Goal: Find specific page/section: Find specific page/section

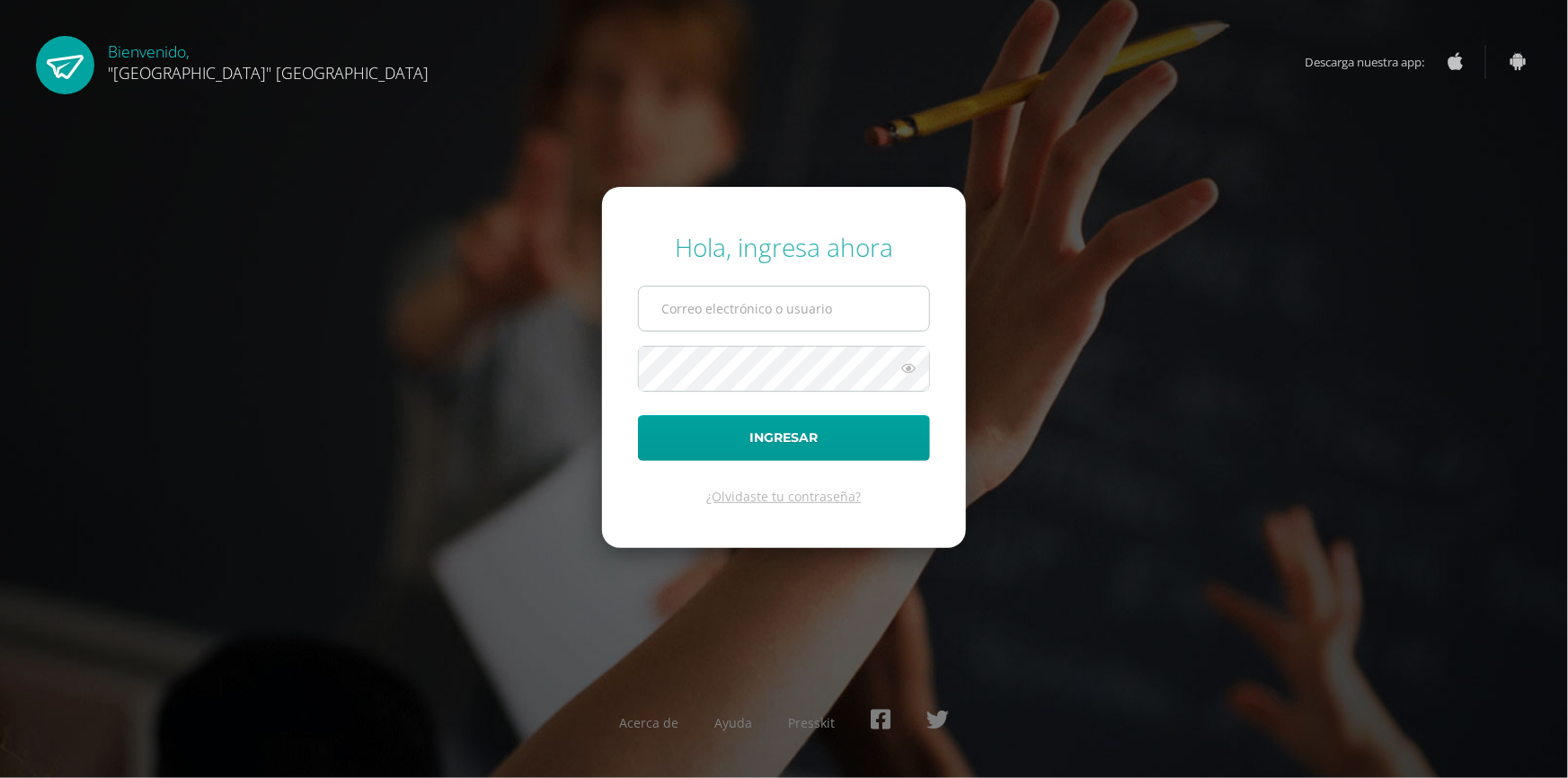
drag, startPoint x: 0, startPoint y: 0, endPoint x: 751, endPoint y: 314, distance: 814.0
click at [751, 314] on input "text" at bounding box center [783, 309] width 290 height 44
type input "[EMAIL_ADDRESS][DOMAIN_NAME]"
click at [638, 416] on button "Ingresar" at bounding box center [783, 439] width 292 height 46
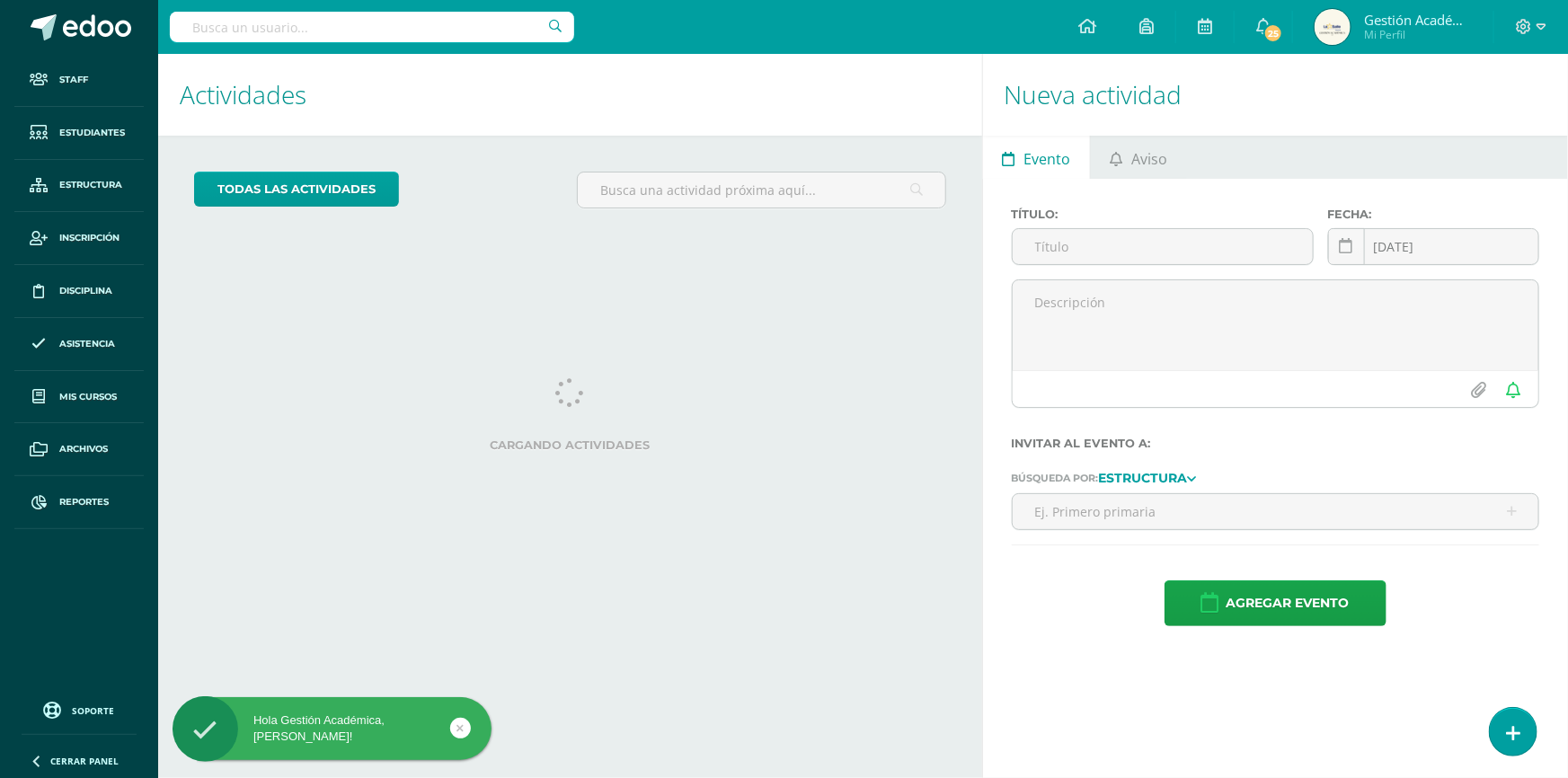
click at [278, 15] on input "text" at bounding box center [371, 27] width 404 height 30
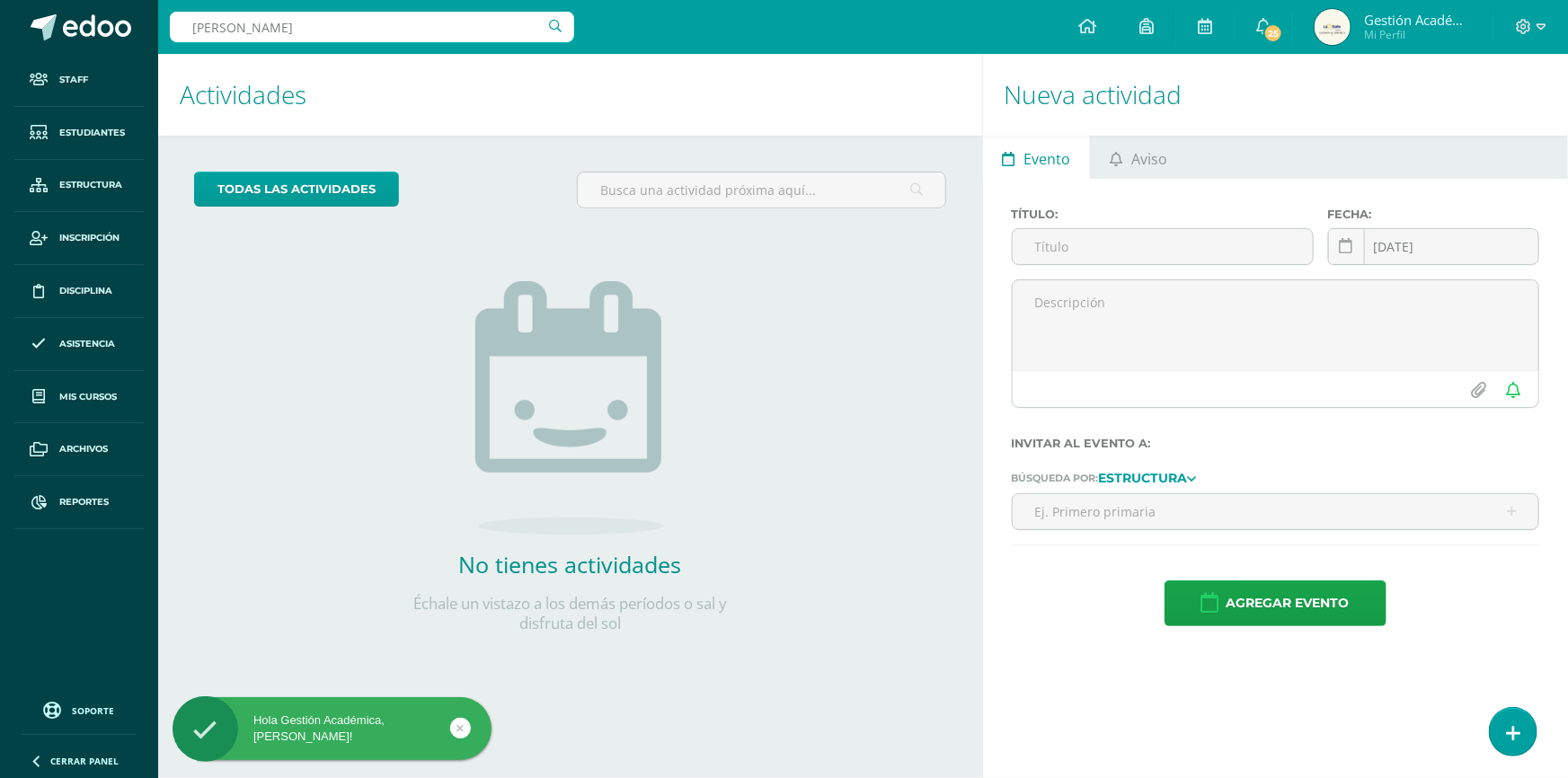
type input "Brian"
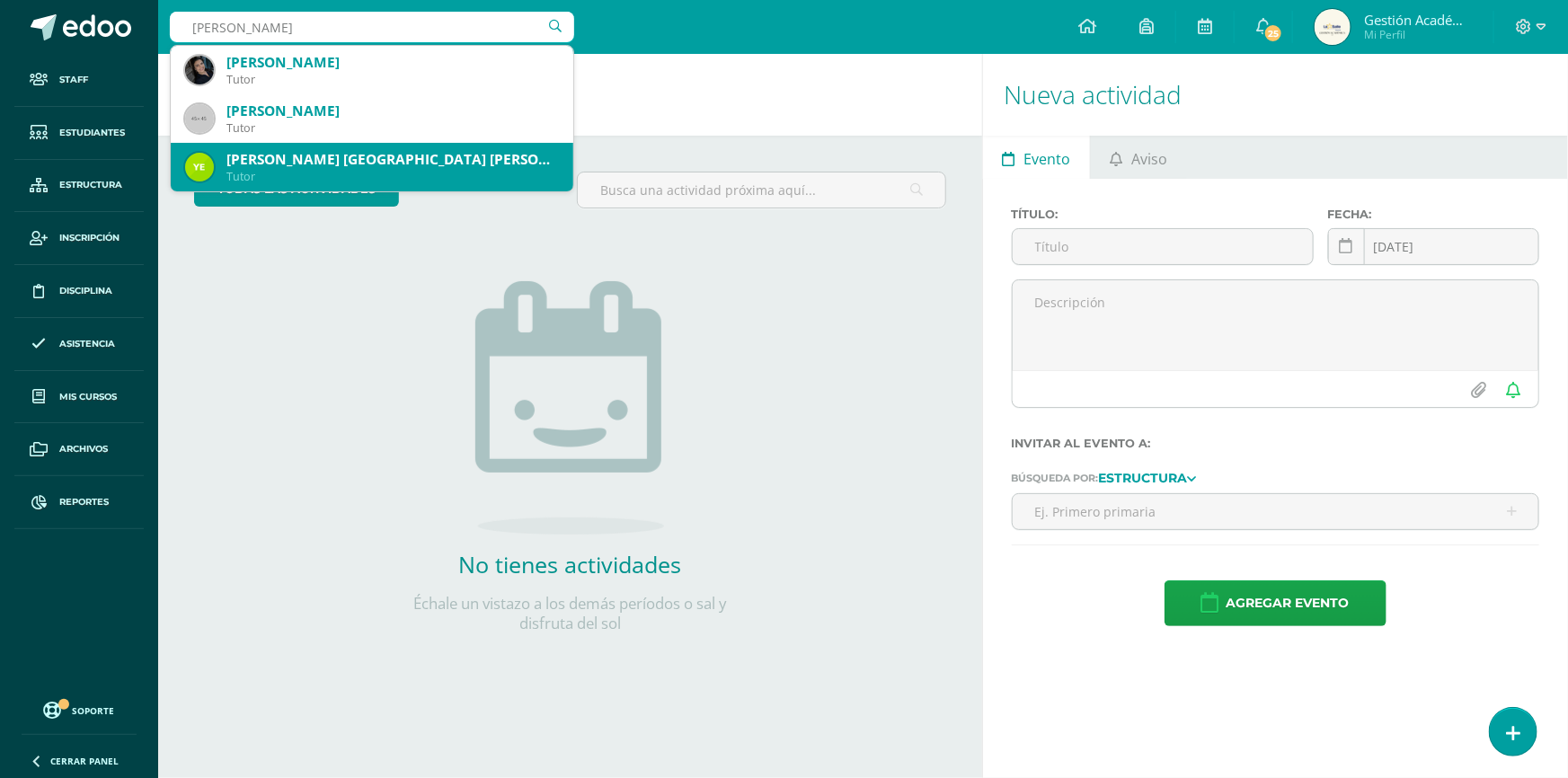
scroll to position [81, 0]
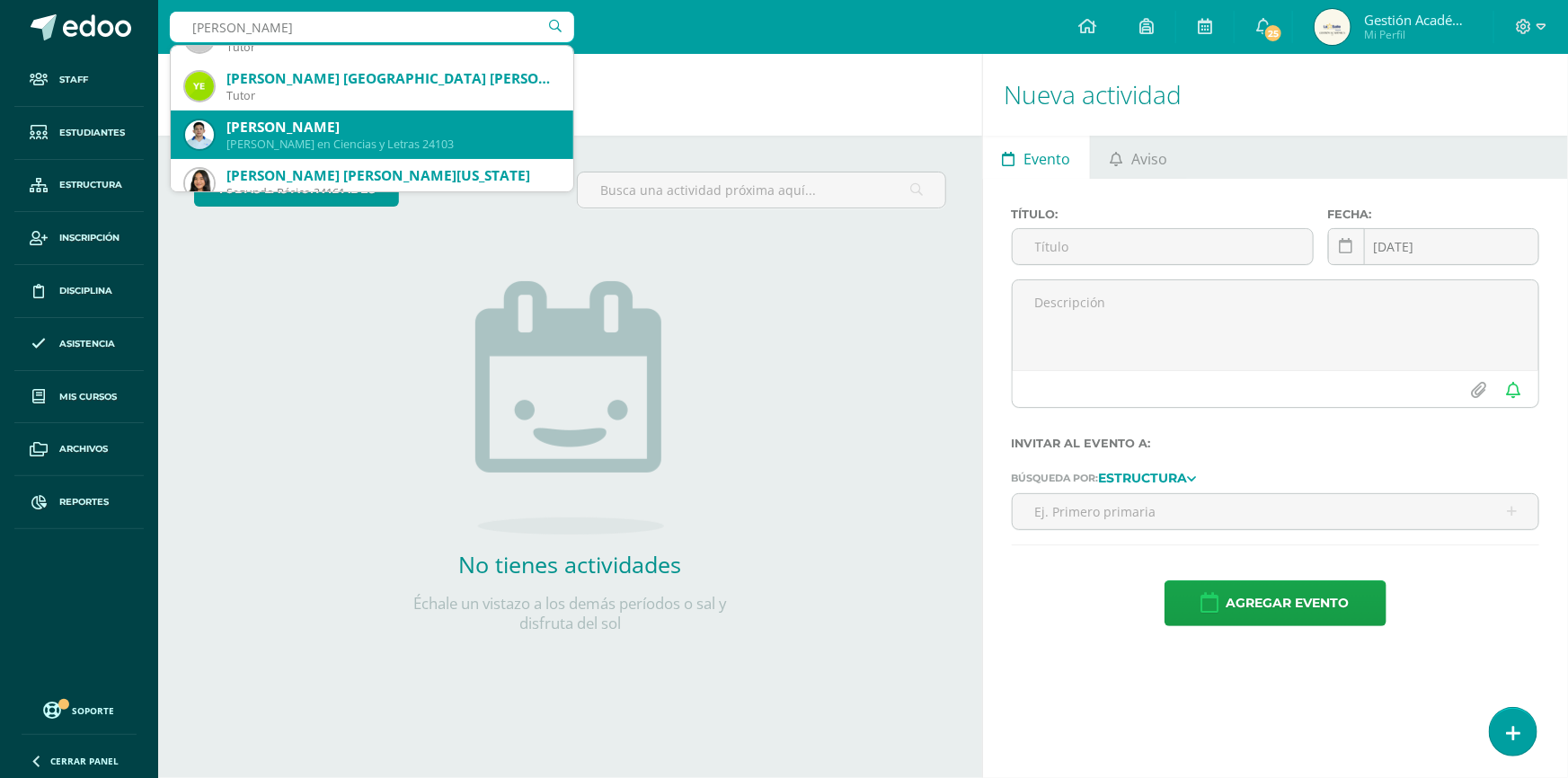
click at [386, 138] on div "Quinto Bachillerato en Ciencias y Letras 24103" at bounding box center [392, 144] width 333 height 16
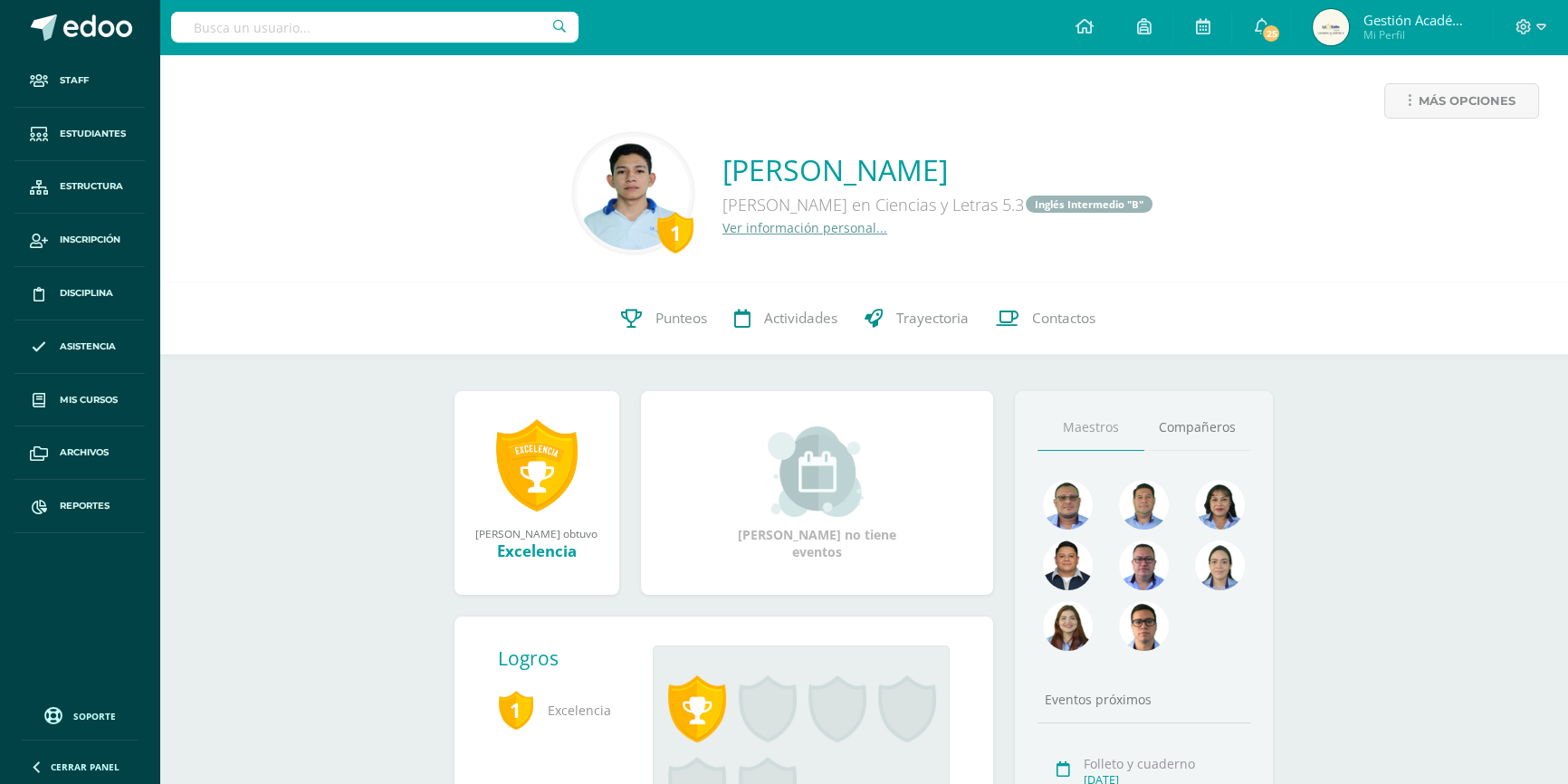
click at [376, 36] on input "text" at bounding box center [374, 27] width 408 height 31
type input "celina"
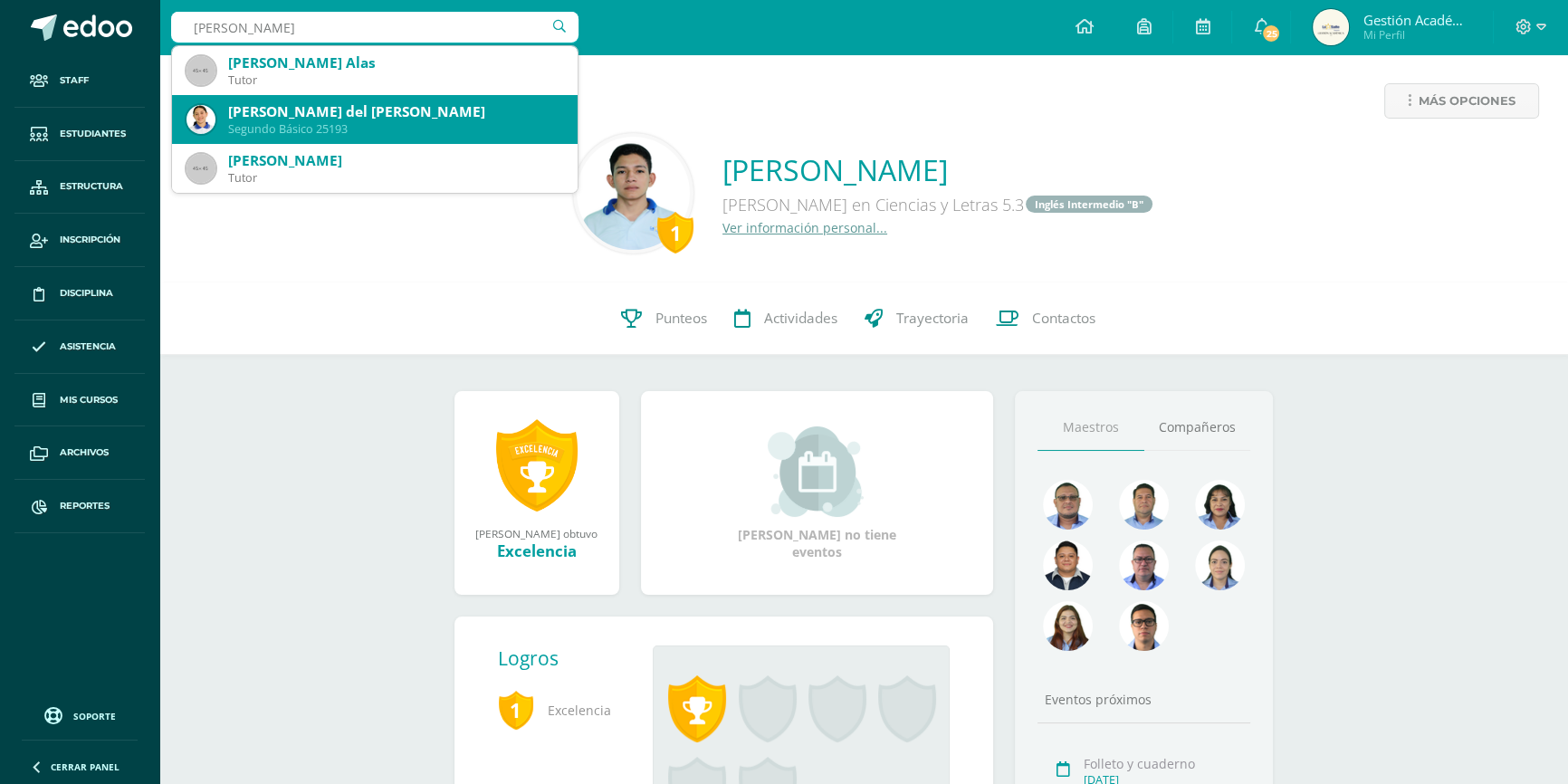
click at [370, 117] on div "Celina del Carmen Sagastume Lémus" at bounding box center [395, 111] width 335 height 19
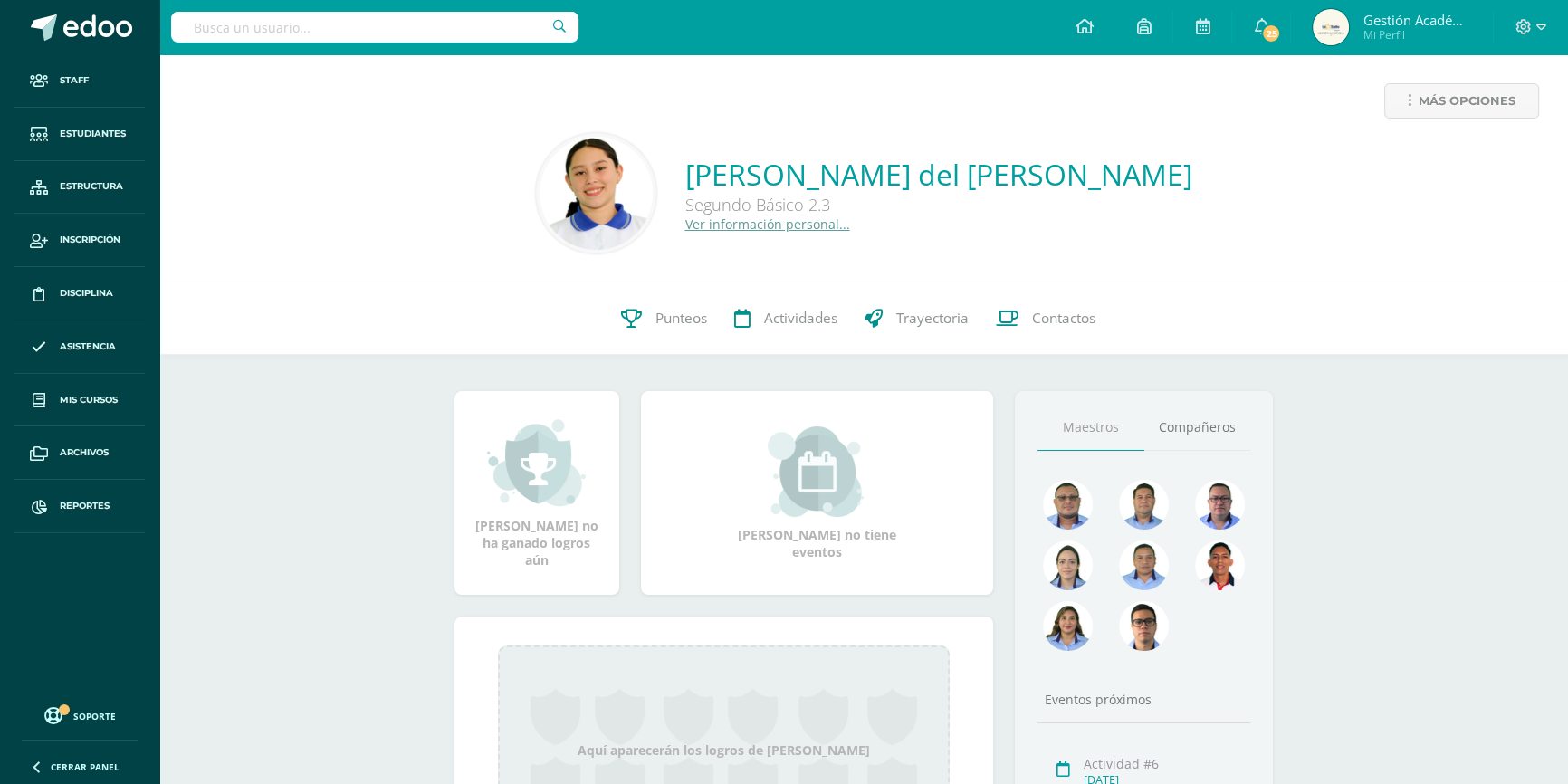
drag, startPoint x: 683, startPoint y: 149, endPoint x: 1111, endPoint y: 150, distance: 428.0
click at [1110, 150] on div "Celina del Carmen Sagastume Lémus Segundo Básico 2.3 Ver información personal..." at bounding box center [863, 193] width 1380 height 121
drag, startPoint x: 1209, startPoint y: 167, endPoint x: 893, endPoint y: 156, distance: 316.2
click at [893, 157] on div "Celina del Carmen Sagastume Lémus Segundo Básico 2.3 Ver información personal..." at bounding box center [863, 193] width 1380 height 121
drag, startPoint x: 682, startPoint y: 150, endPoint x: 1186, endPoint y: 166, distance: 504.3
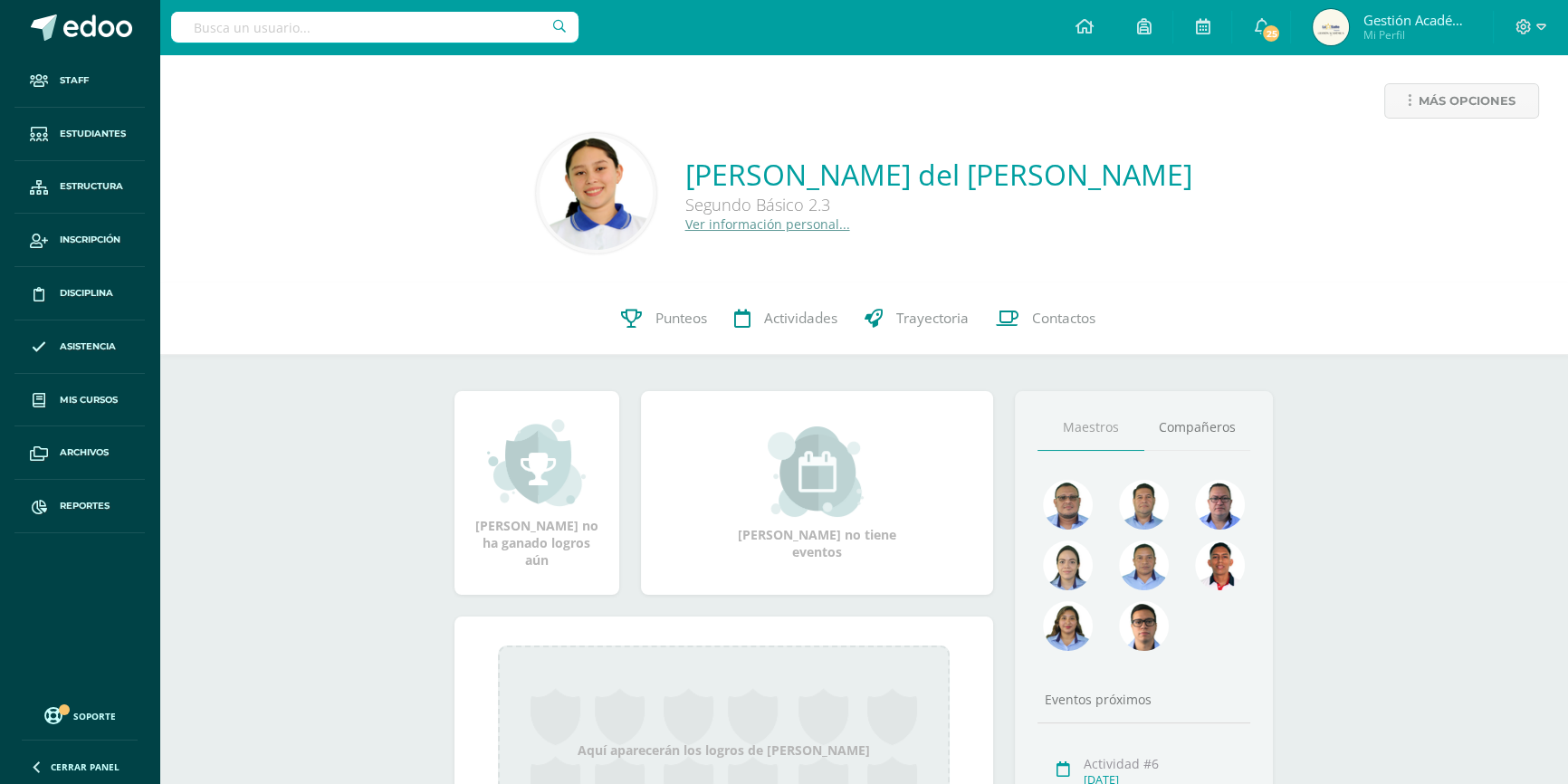
click at [1186, 166] on div "Celina del Carmen Sagastume Lémus Segundo Básico 2.3 Ver información personal..." at bounding box center [863, 193] width 1380 height 121
copy link "[PERSON_NAME] del [PERSON_NAME]"
